Goal: Task Accomplishment & Management: Use online tool/utility

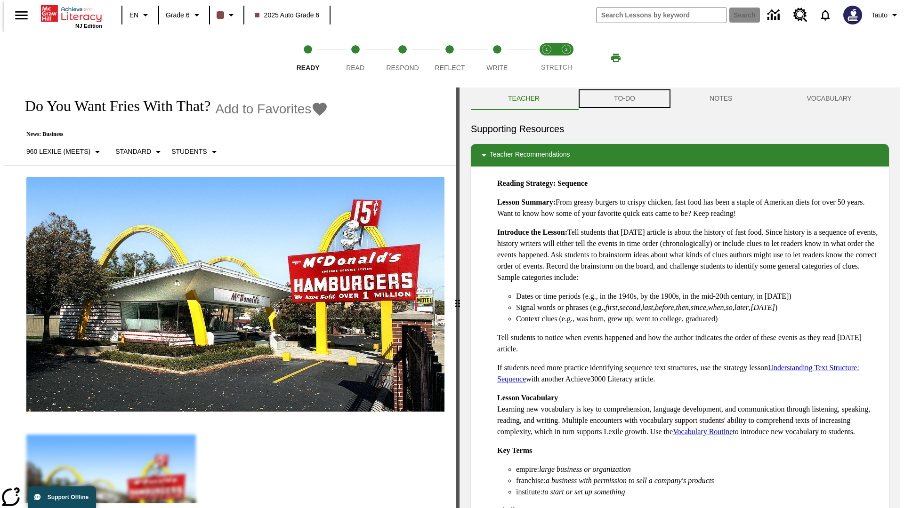
click at [624, 99] on button "TO-DO" at bounding box center [625, 99] width 96 height 23
